Goal: Browse casually: Explore the website without a specific task or goal

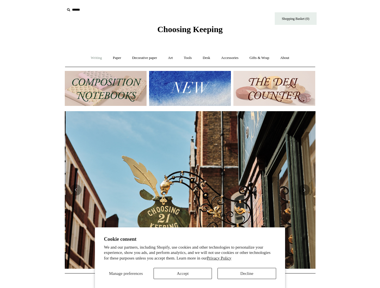
scroll to position [0, 251]
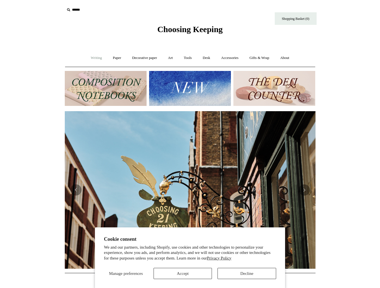
click at [98, 59] on link "Writing +" at bounding box center [96, 58] width 21 height 15
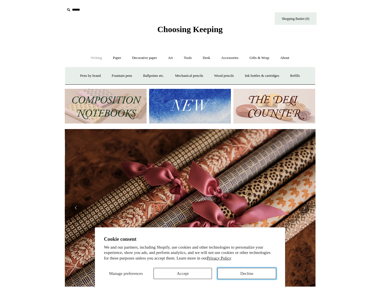
click at [228, 274] on button "Decline" at bounding box center [246, 273] width 59 height 11
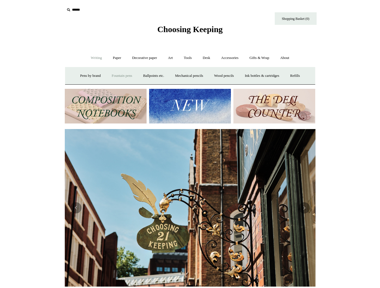
click at [119, 76] on link "Fountain pens +" at bounding box center [122, 75] width 30 height 15
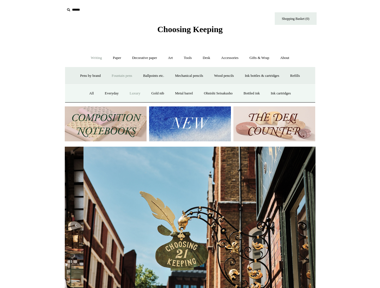
scroll to position [0, 5]
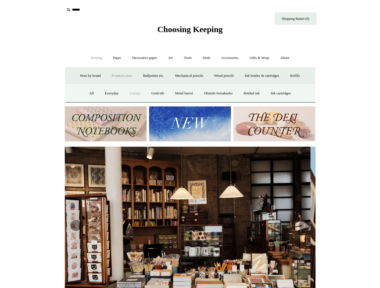
click at [127, 92] on link "Luxury" at bounding box center [135, 93] width 21 height 15
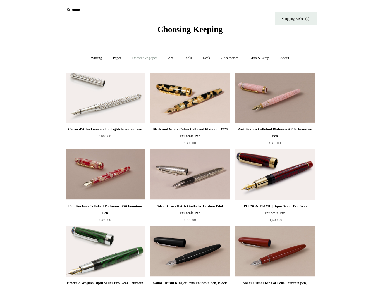
click at [142, 58] on link "Decorative paper +" at bounding box center [144, 58] width 35 height 15
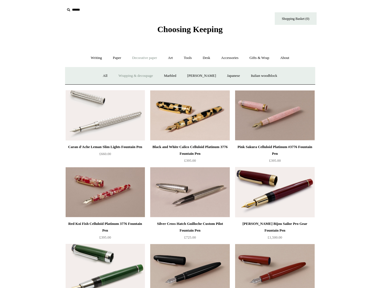
click at [144, 73] on link "Wrapping & decoupage" at bounding box center [135, 75] width 45 height 15
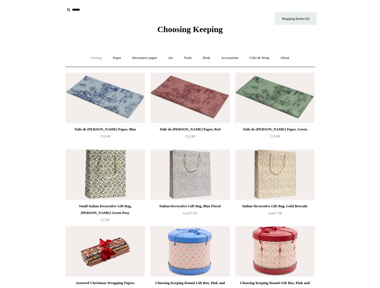
click at [90, 58] on link "Writing +" at bounding box center [96, 58] width 21 height 15
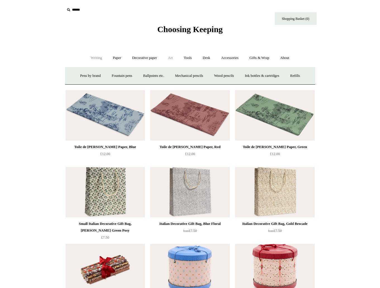
click at [175, 58] on link "Art +" at bounding box center [170, 58] width 15 height 15
click at [145, 75] on link "Brushes & palettes" at bounding box center [127, 75] width 37 height 15
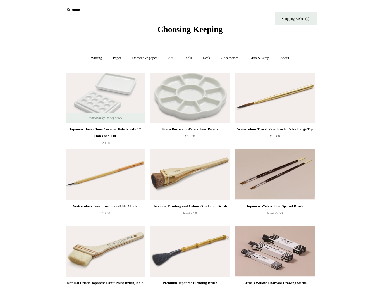
click at [171, 58] on link "Art +" at bounding box center [170, 58] width 15 height 15
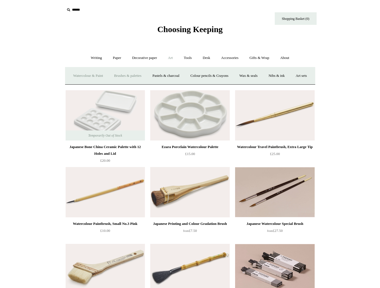
click at [104, 74] on link "Watercolour & Paint" at bounding box center [88, 75] width 40 height 15
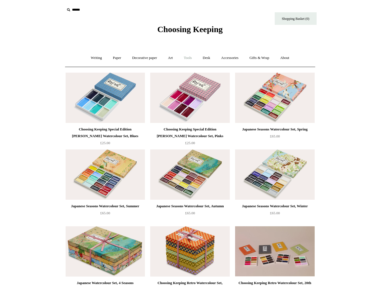
click at [188, 58] on link "Tools +" at bounding box center [188, 58] width 18 height 15
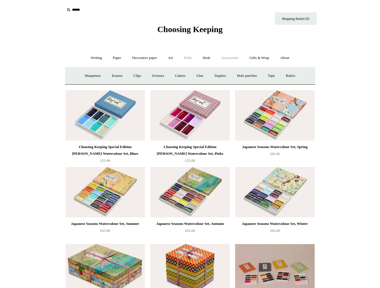
click at [238, 59] on link "Accessories +" at bounding box center [229, 58] width 27 height 15
click at [190, 56] on link "Tools +" at bounding box center [188, 58] width 18 height 15
click at [238, 57] on link "Accessories +" at bounding box center [229, 58] width 27 height 15
click at [211, 75] on link "Ceramics +" at bounding box center [211, 75] width 24 height 15
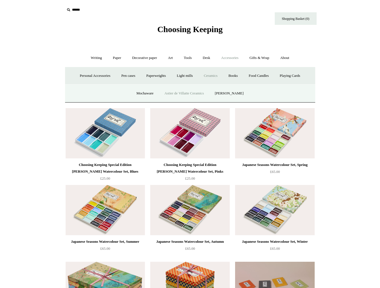
click at [180, 93] on link "Astier de Villatte Ceramics" at bounding box center [183, 93] width 49 height 15
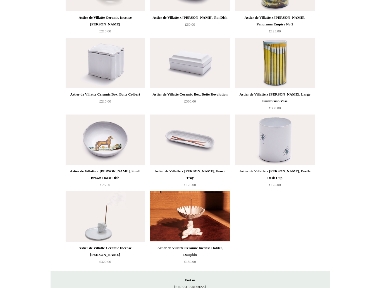
scroll to position [195, 0]
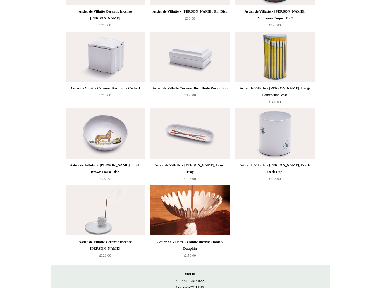
click at [211, 211] on img at bounding box center [189, 210] width 79 height 50
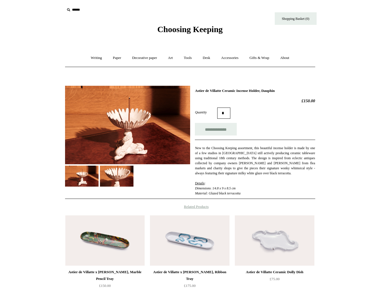
click at [121, 172] on img at bounding box center [117, 176] width 34 height 21
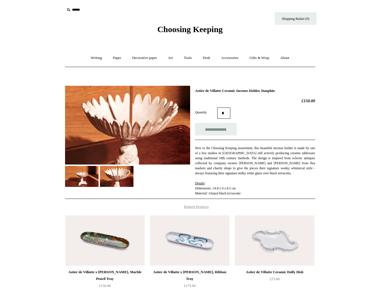
click at [94, 174] on img at bounding box center [82, 176] width 34 height 21
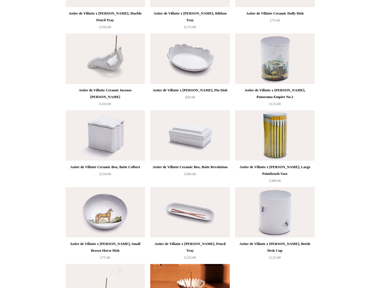
scroll to position [110, 0]
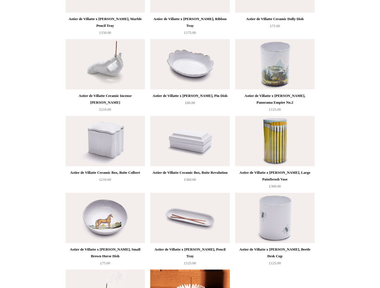
click at [276, 142] on img at bounding box center [274, 141] width 79 height 50
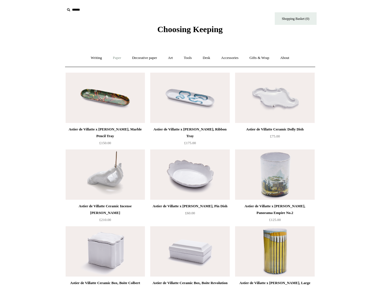
click at [113, 57] on link "Paper +" at bounding box center [117, 58] width 18 height 15
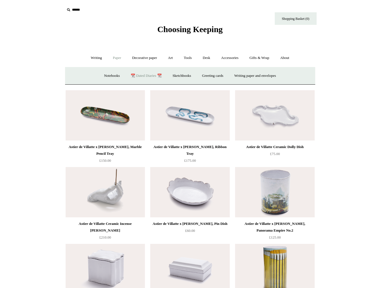
click at [137, 73] on link "📆 Dated Diaries 📆" at bounding box center [146, 75] width 41 height 15
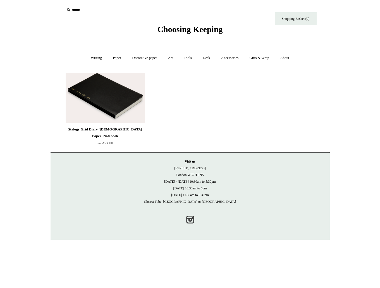
click at [111, 95] on img at bounding box center [105, 98] width 79 height 50
